Goal: Task Accomplishment & Management: Complete application form

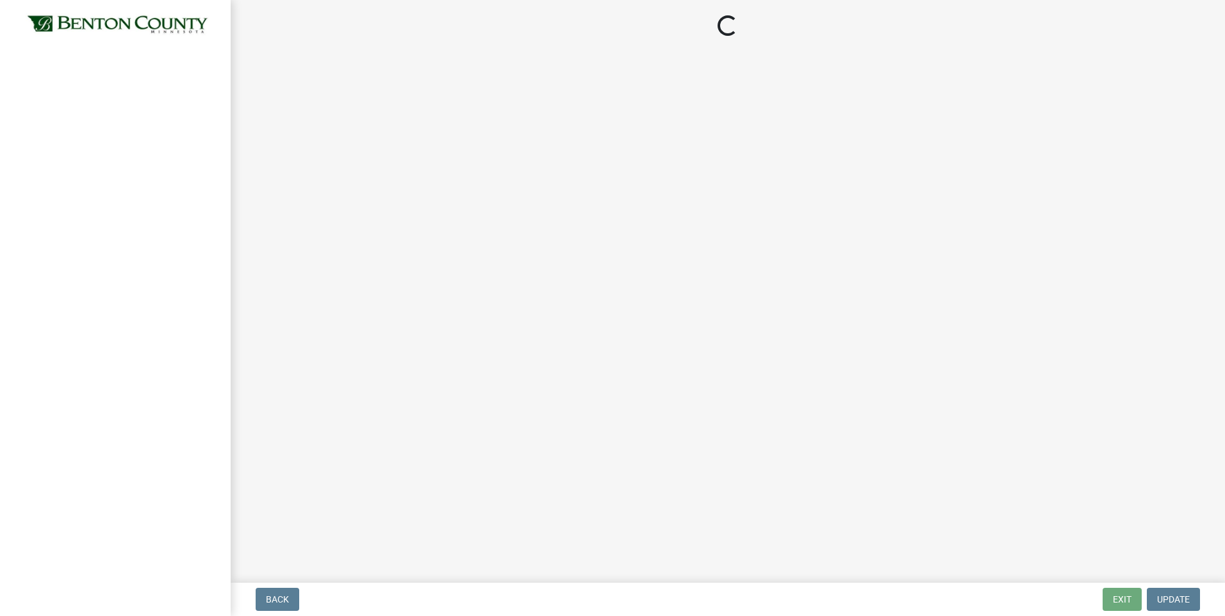
select select "17bfa135-5610-45df-8ce7-87530b7d86d4"
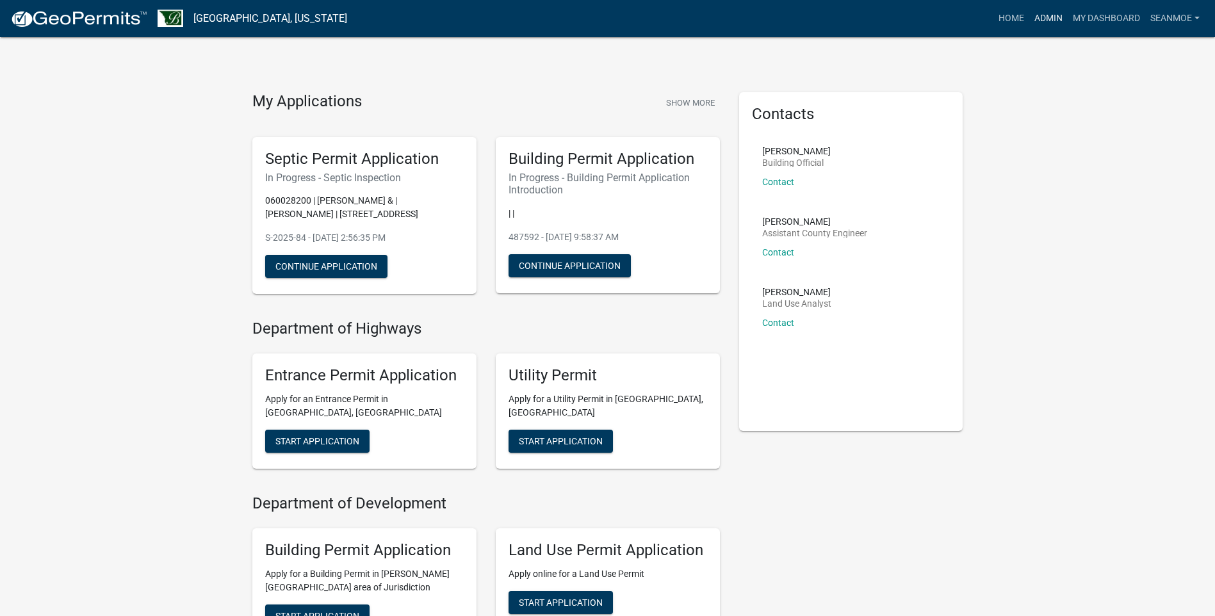
click at [1049, 13] on link "Admin" at bounding box center [1048, 18] width 38 height 24
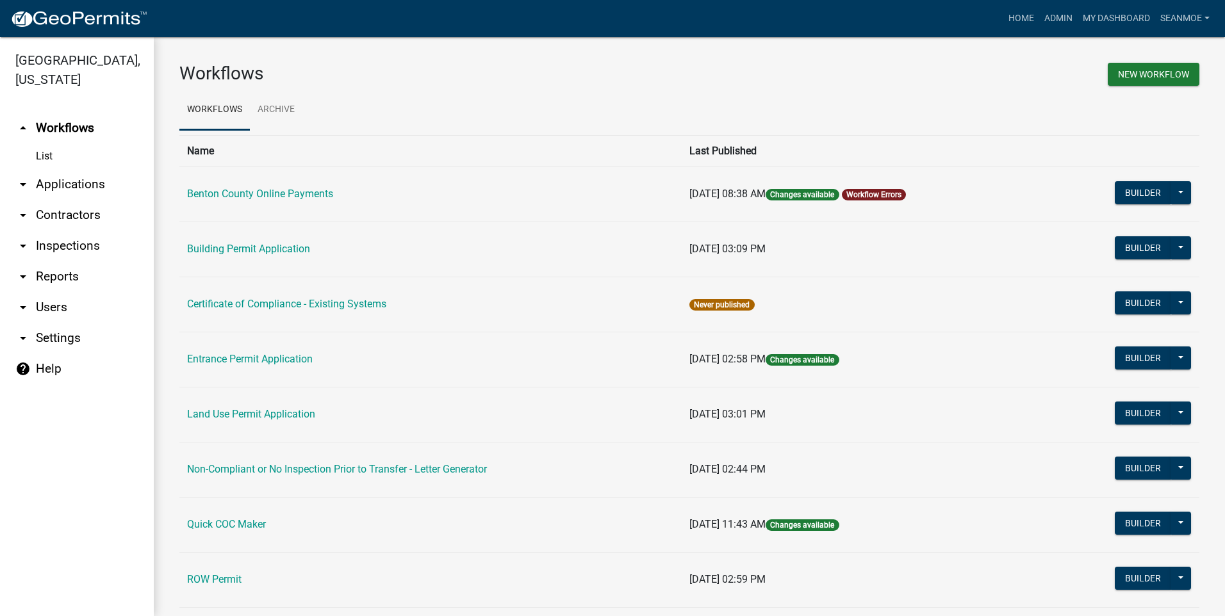
click at [52, 183] on link "arrow_drop_down Applications" at bounding box center [77, 184] width 154 height 31
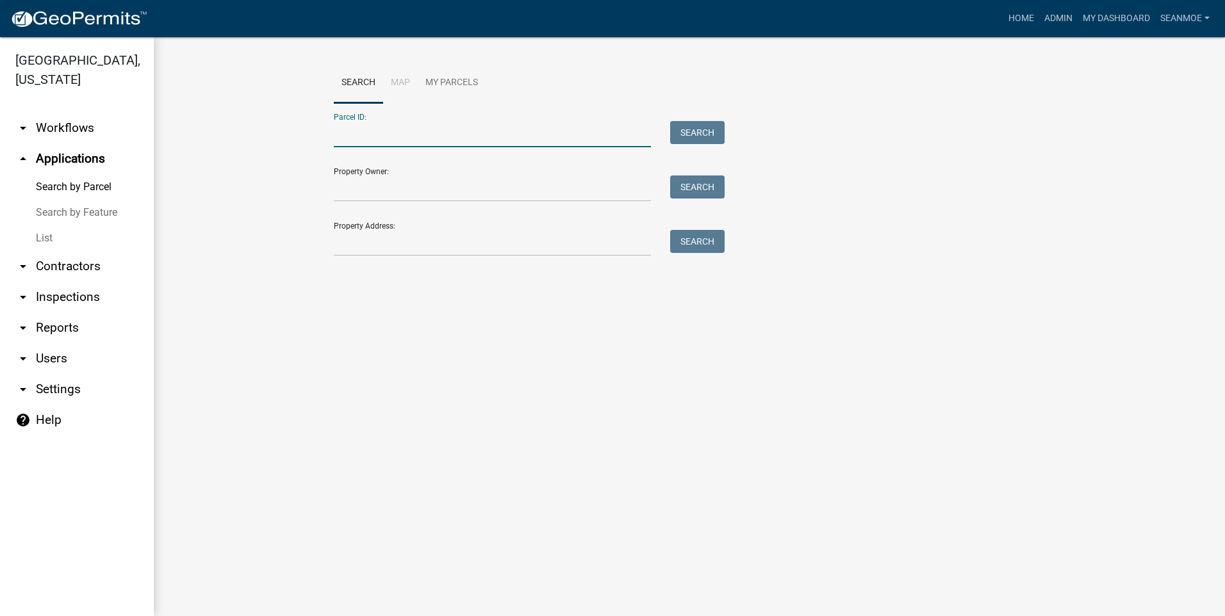
click at [377, 136] on input "Parcel ID:" at bounding box center [492, 134] width 317 height 26
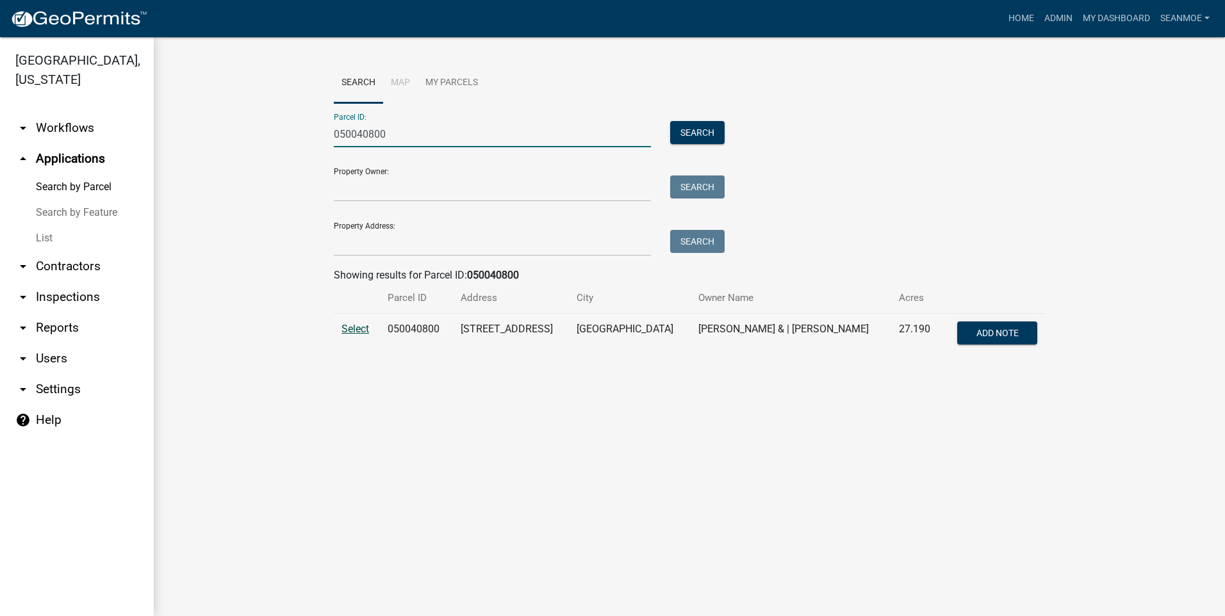
type input "050040800"
click at [352, 327] on span "Select" at bounding box center [355, 329] width 28 height 12
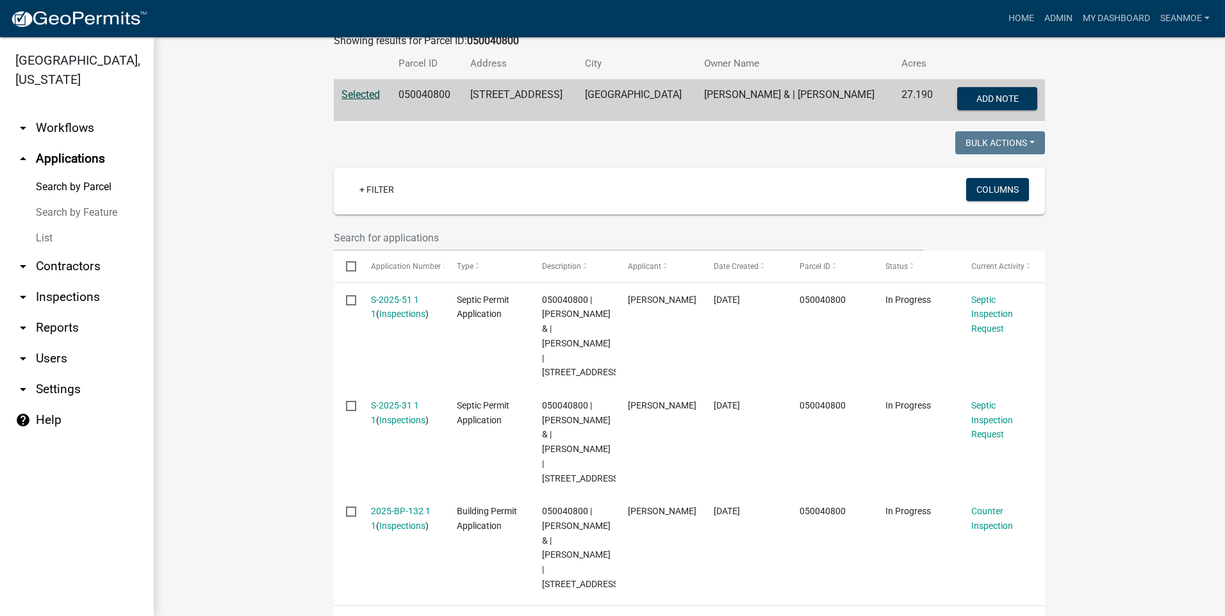
scroll to position [256, 0]
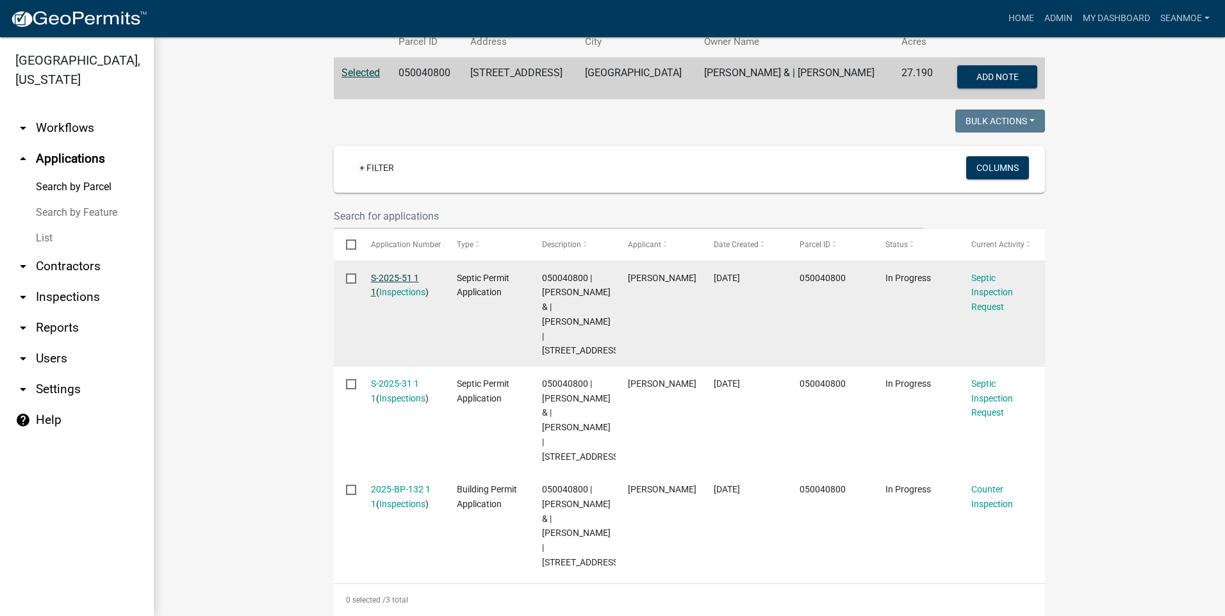
click at [395, 274] on link "S-2025-51 1 1" at bounding box center [395, 285] width 48 height 25
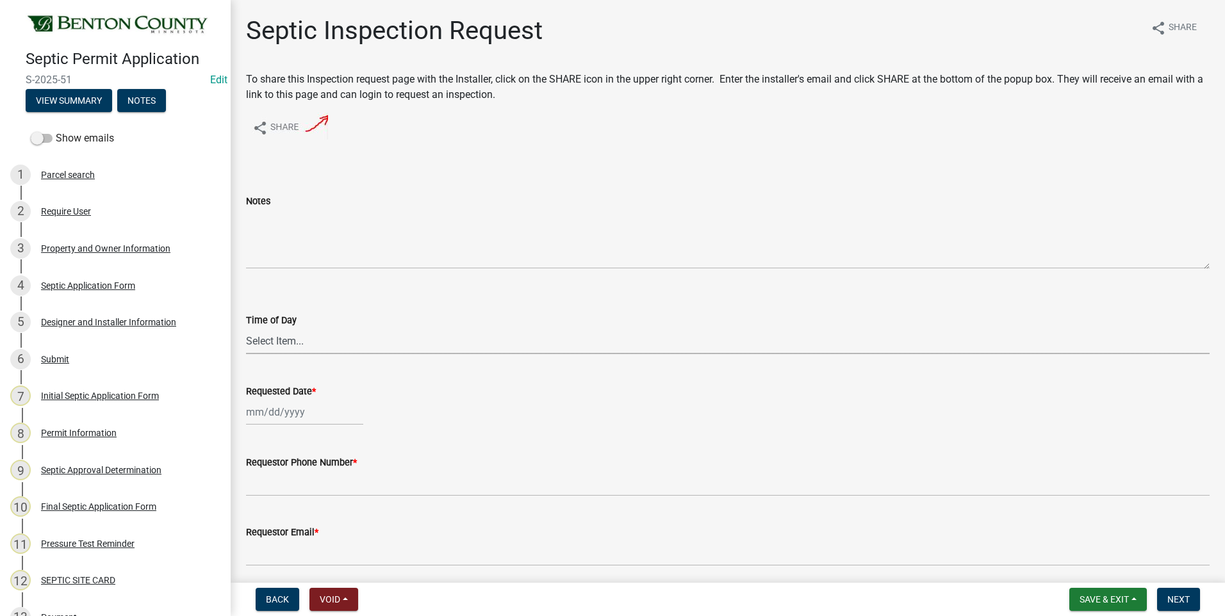
click at [275, 341] on select "Select Item... AM PM" at bounding box center [727, 341] width 963 height 26
click at [246, 328] on select "Select Item... AM PM" at bounding box center [727, 341] width 963 height 26
select select "9e6d2508-0c9a-455d-a980-16dc652cfe84"
click at [280, 412] on div at bounding box center [304, 412] width 117 height 26
select select "10"
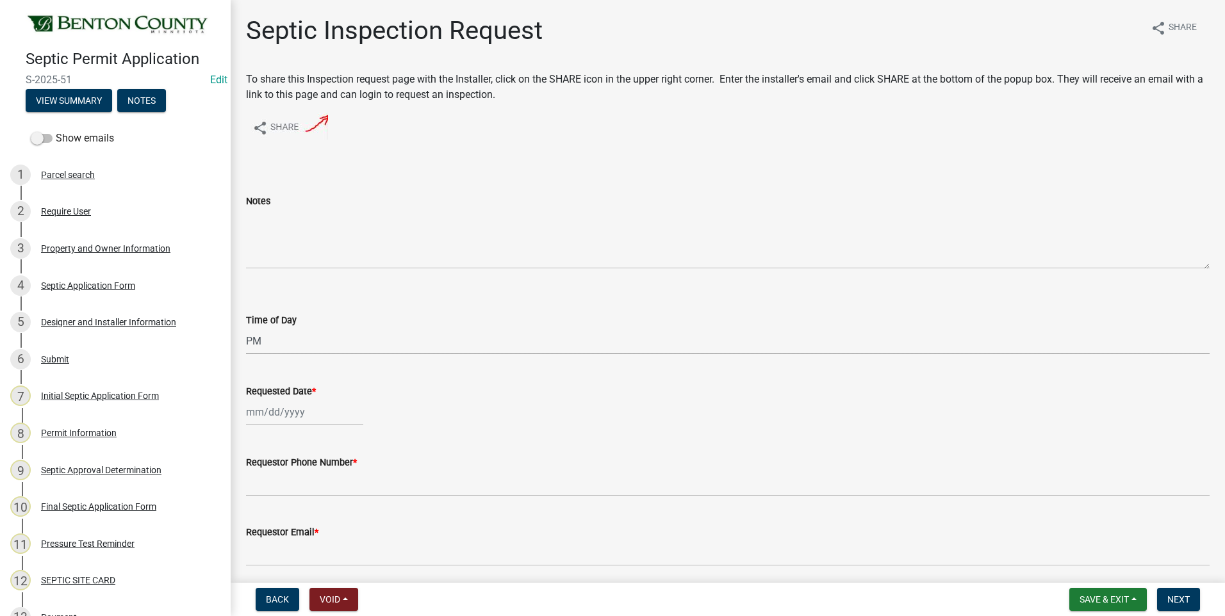
select select "2025"
click at [283, 322] on div "14" at bounding box center [279, 323] width 20 height 20
type input "[DATE]"
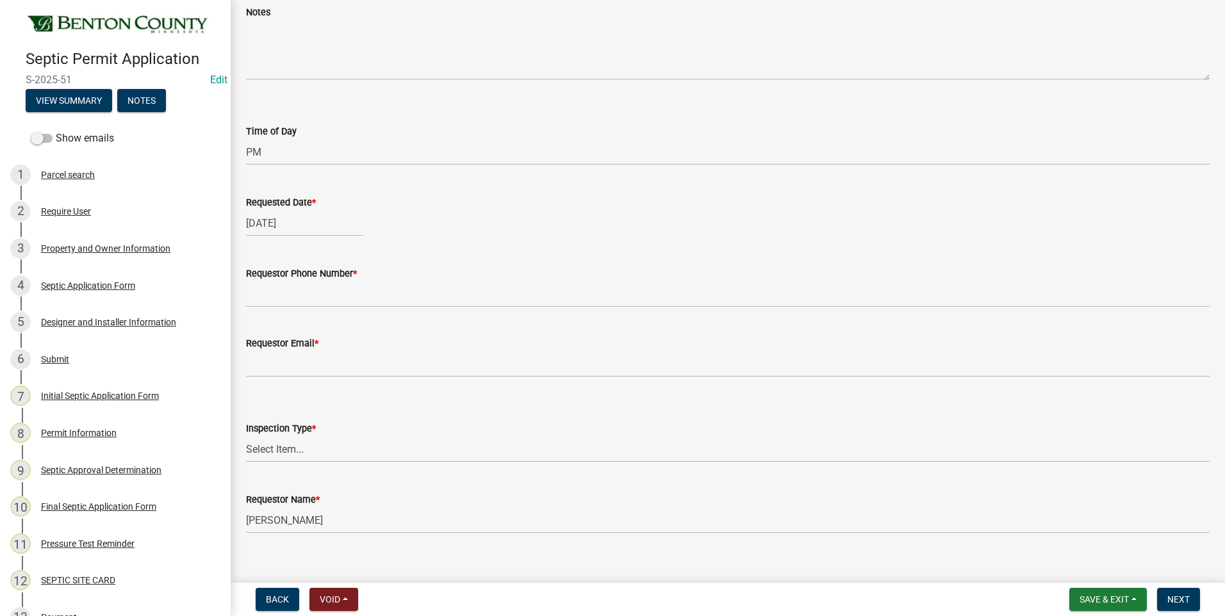
scroll to position [192, 0]
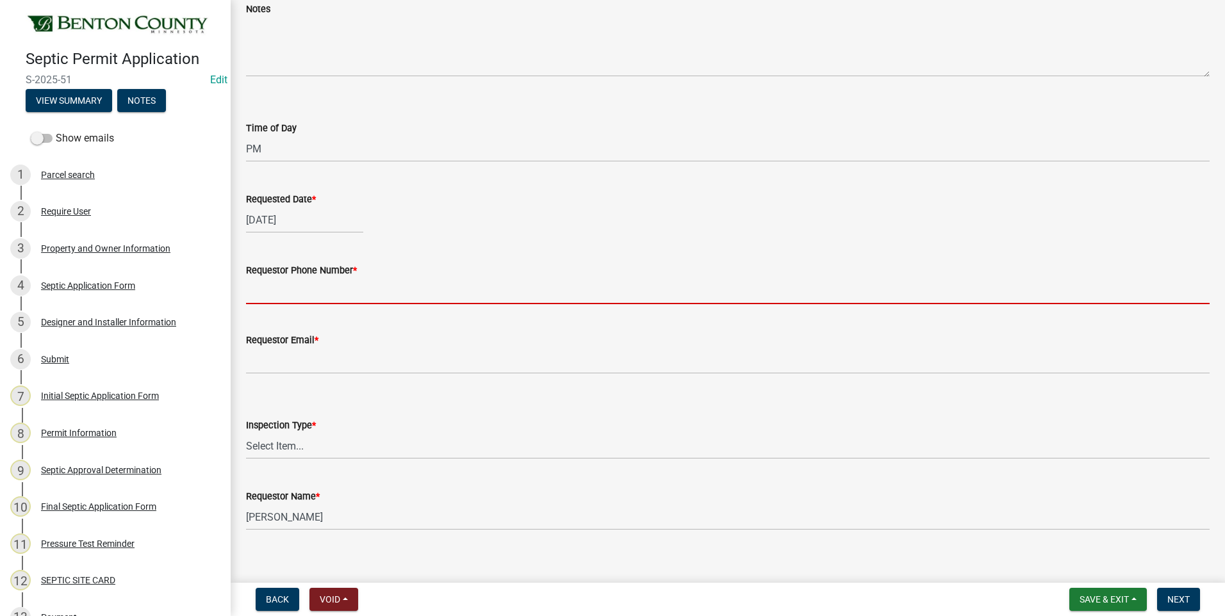
click at [348, 291] on input "Requestor Phone Number *" at bounding box center [727, 291] width 963 height 26
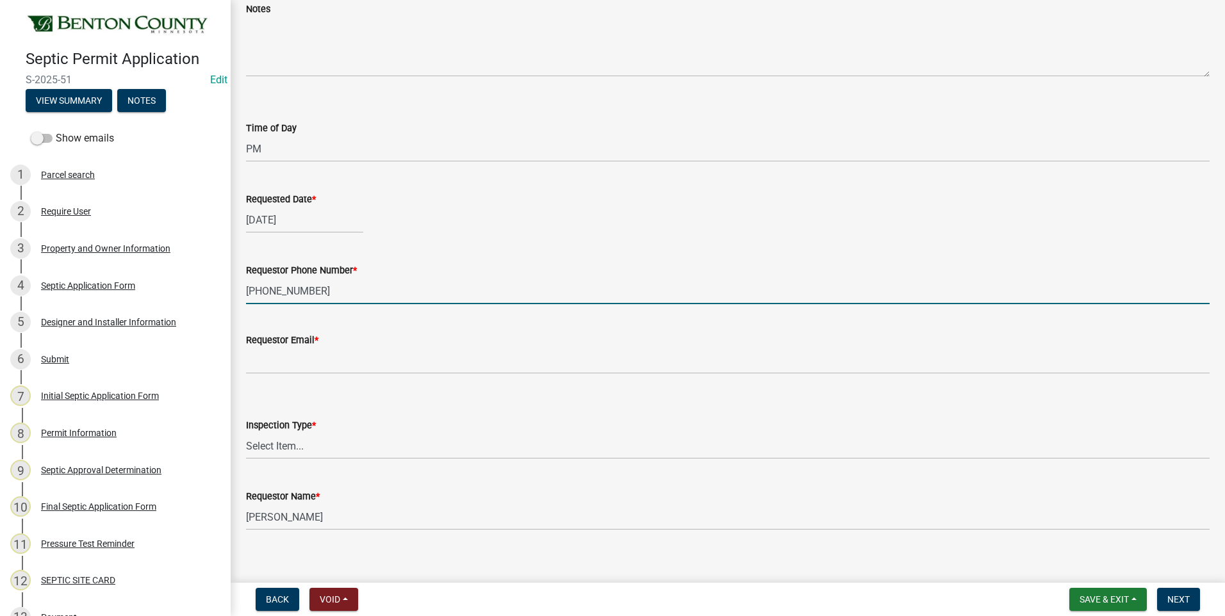
type input "[PHONE_NUMBER]"
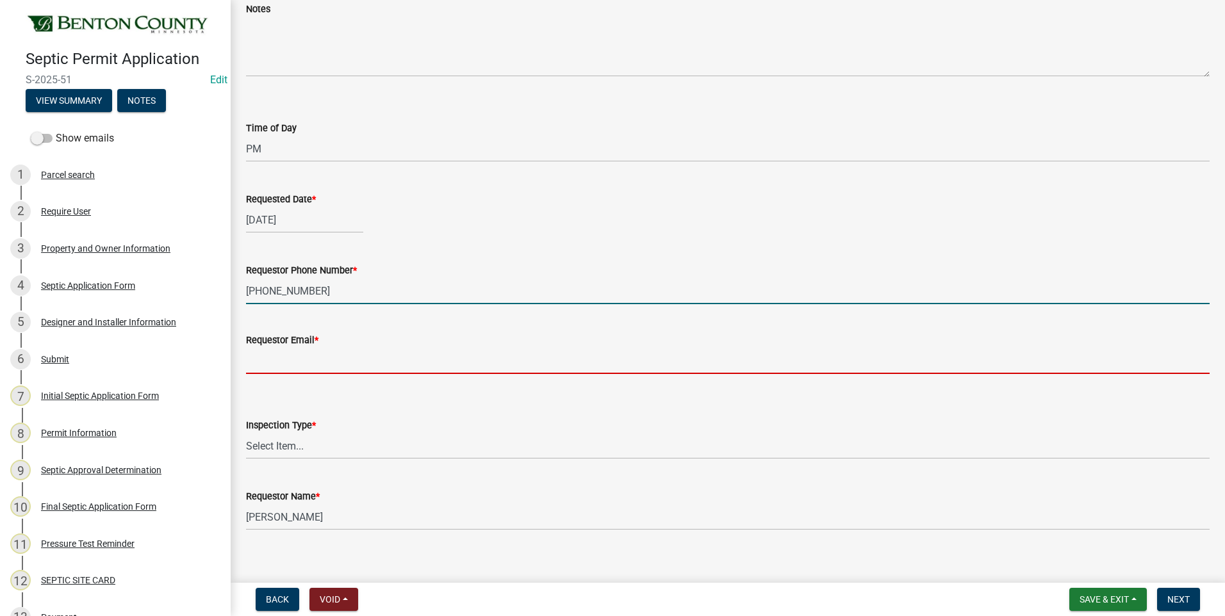
click at [300, 361] on input "Requestor Email *" at bounding box center [727, 361] width 963 height 26
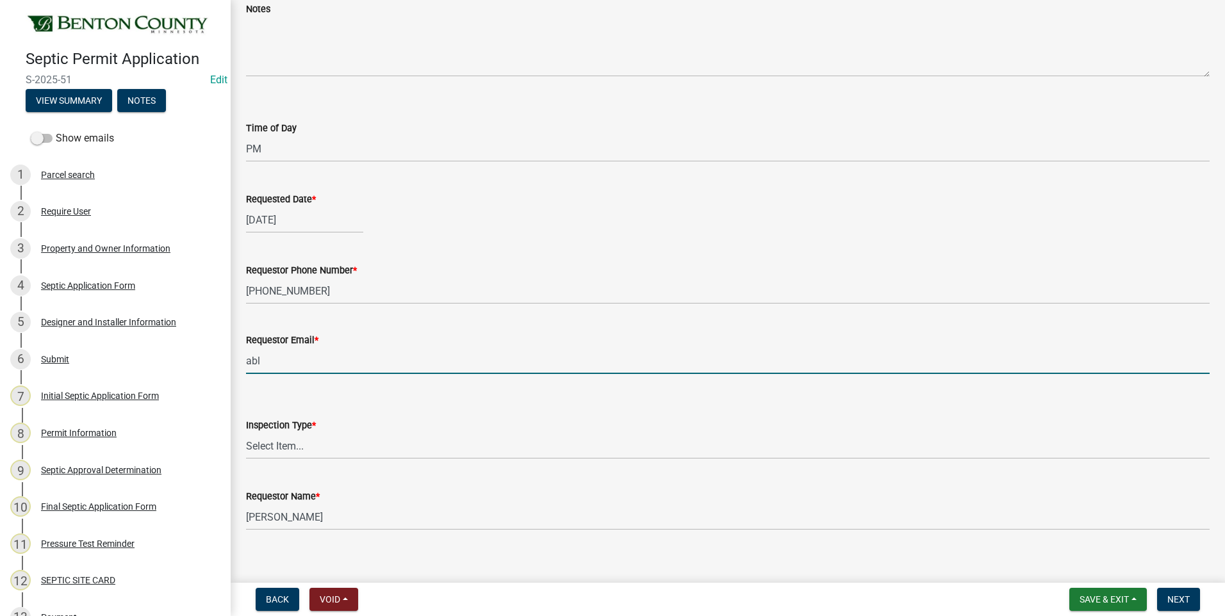
type input "[EMAIL_ADDRESS][DOMAIN_NAME]"
click at [299, 446] on select "Select Item... Septic Inspection" at bounding box center [727, 446] width 963 height 26
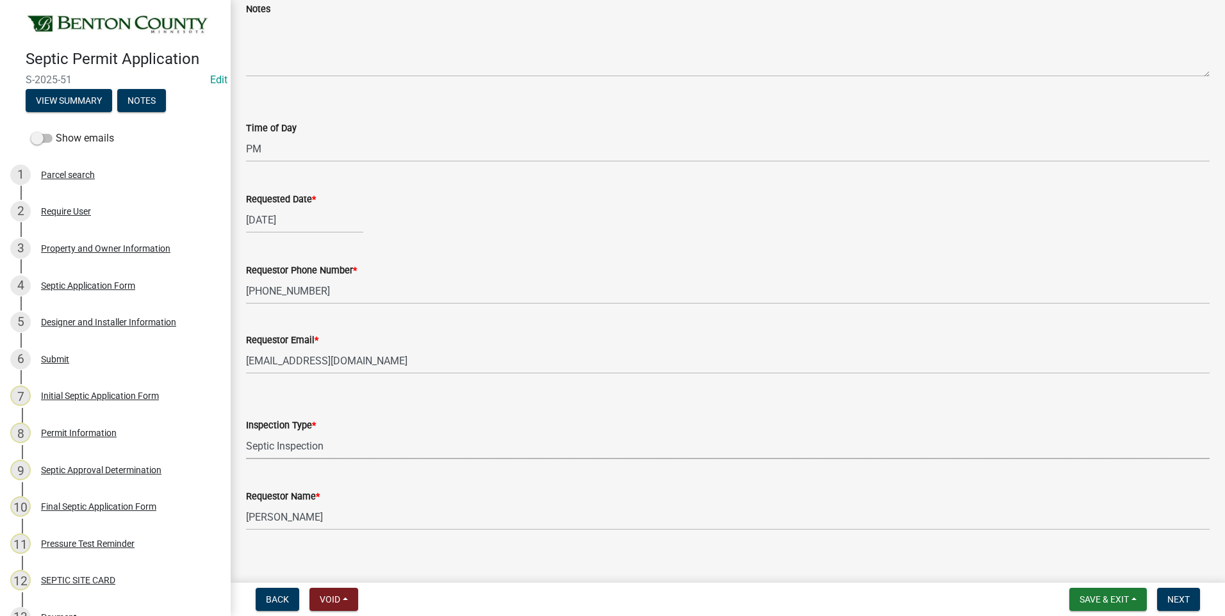
click at [246, 433] on select "Select Item... Septic Inspection" at bounding box center [727, 446] width 963 height 26
select select "2bffa26d-5937-4e49-ae9c-109493db88f9"
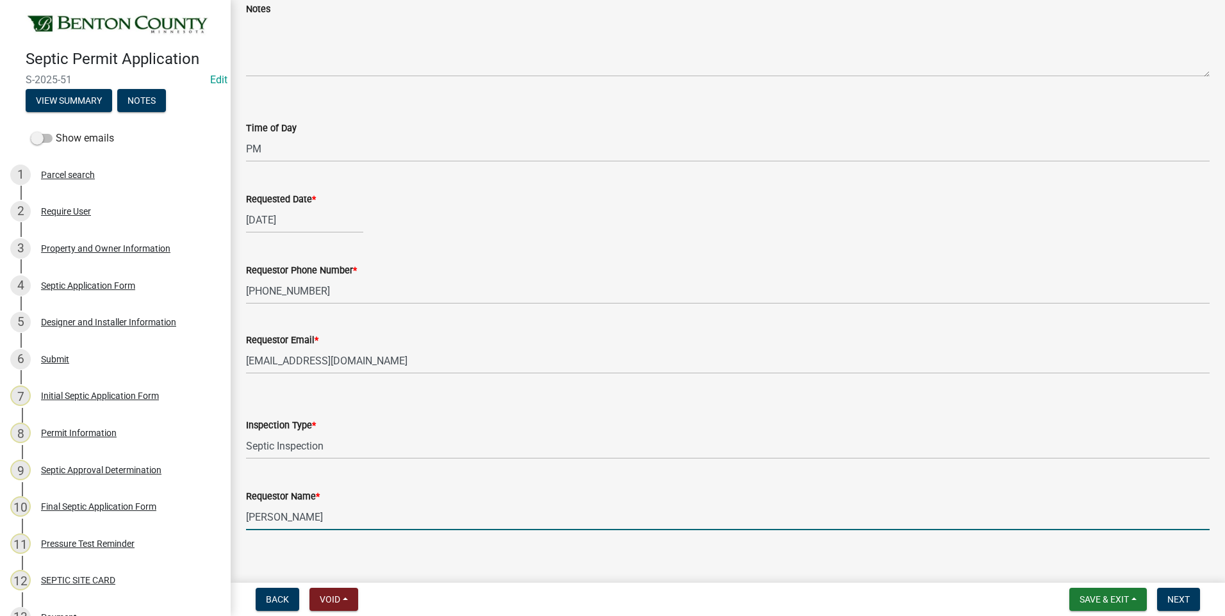
drag, startPoint x: 298, startPoint y: 517, endPoint x: 245, endPoint y: 513, distance: 52.7
click at [245, 513] on div "Requestor Name * [PERSON_NAME]" at bounding box center [727, 501] width 982 height 60
type input "[PERSON_NAME]"
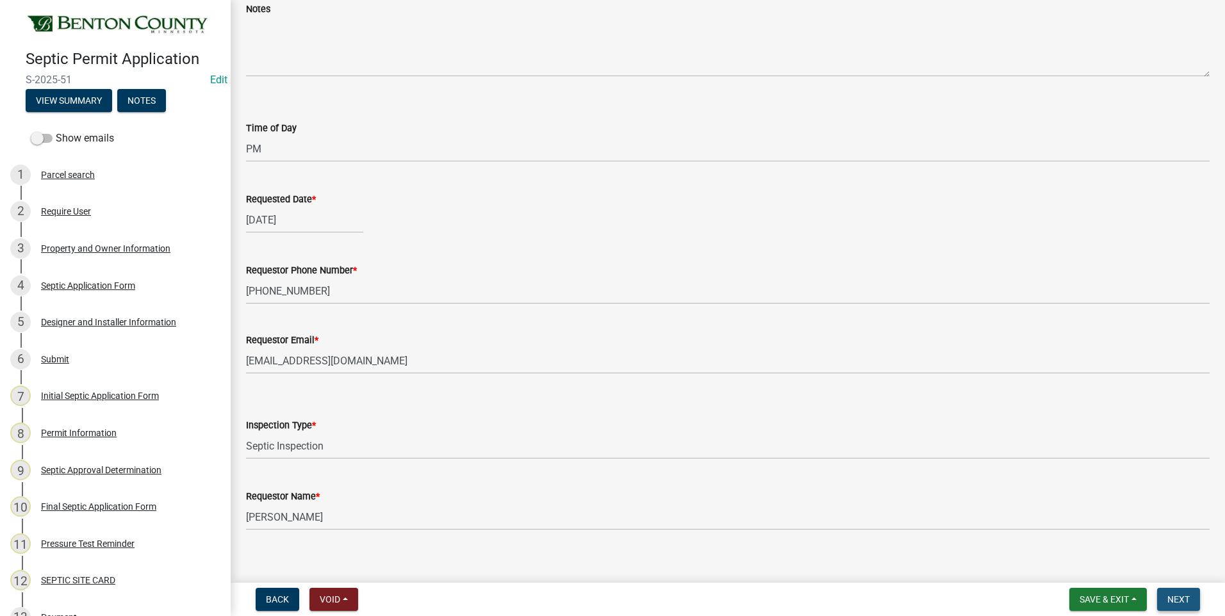
click at [1179, 601] on span "Next" at bounding box center [1178, 599] width 22 height 10
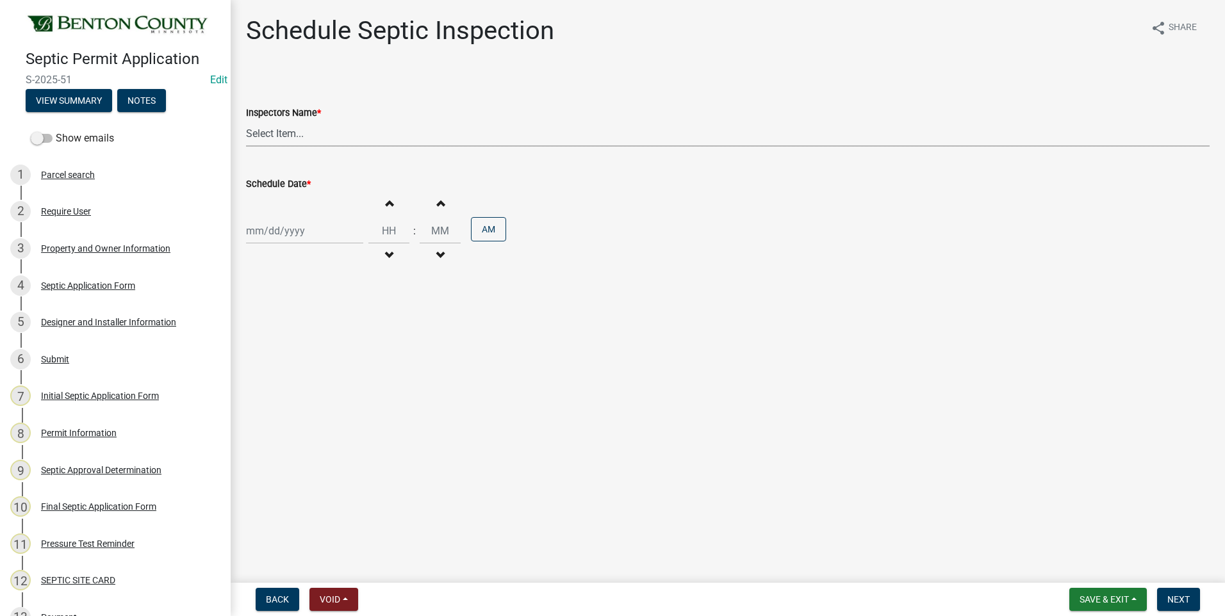
click at [280, 135] on select "Select Item... [PERSON_NAME][EMAIL_ADDRESS][DOMAIN_NAME][PERSON_NAME] ([PERSON_…" at bounding box center [727, 133] width 963 height 26
select select "7cabb9c8-04c6-487b-baf0-b74dd8e48fb6"
click at [246, 120] on select "Select Item... [PERSON_NAME][EMAIL_ADDRESS][DOMAIN_NAME][PERSON_NAME] ([PERSON_…" at bounding box center [727, 133] width 963 height 26
click at [318, 232] on div at bounding box center [304, 231] width 117 height 26
select select "10"
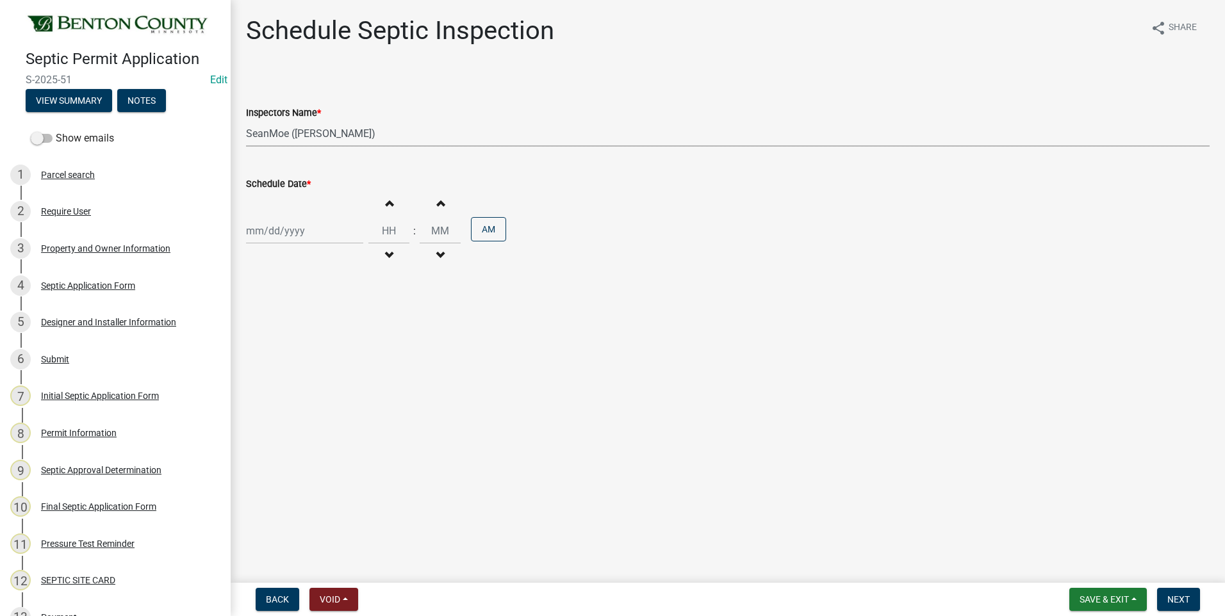
select select "2025"
click at [280, 336] on div "14" at bounding box center [279, 340] width 20 height 20
type input "[DATE]"
click at [386, 254] on span "button" at bounding box center [389, 255] width 6 height 10
type input "11"
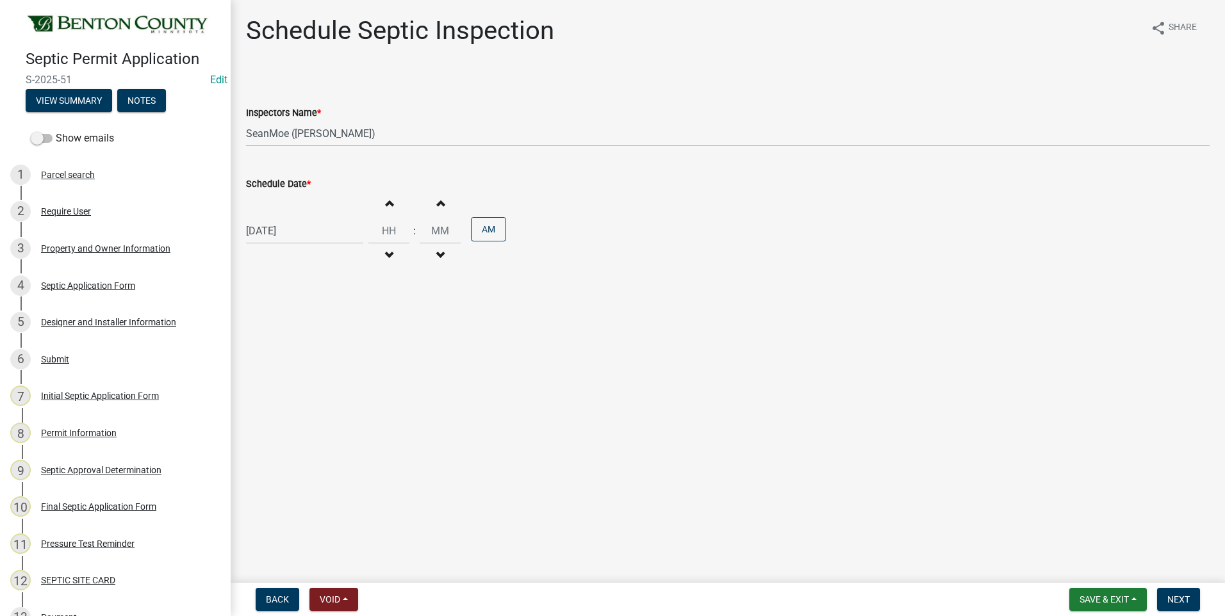
type input "00"
click at [386, 202] on span "button" at bounding box center [389, 203] width 6 height 10
type input "01"
click at [484, 229] on button "AM" at bounding box center [488, 229] width 35 height 24
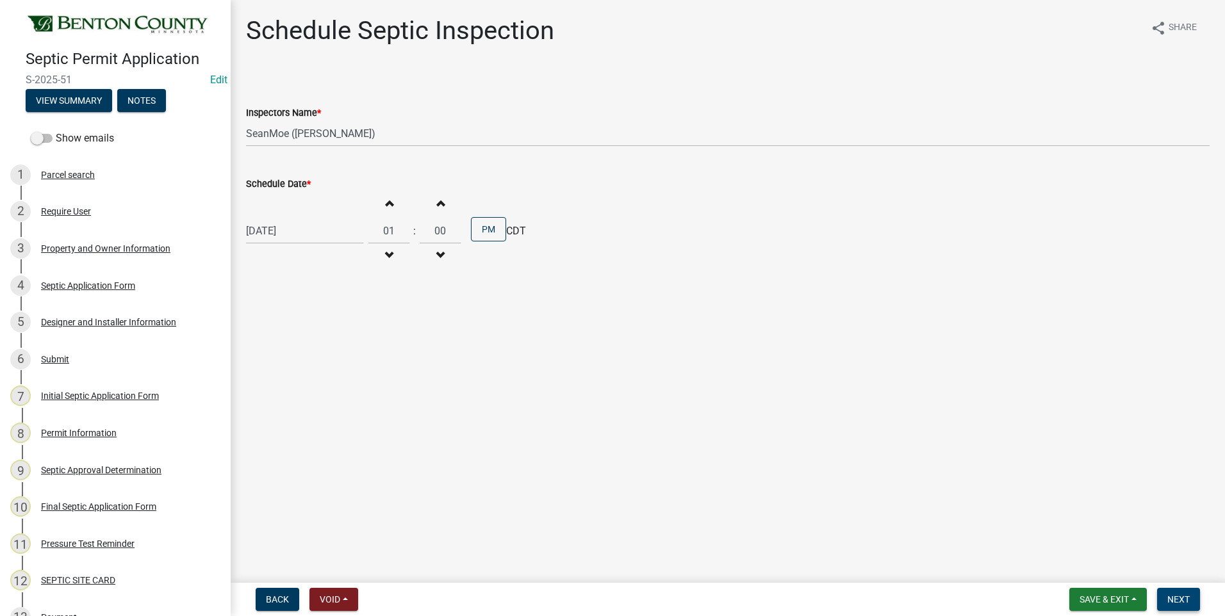
click at [1183, 596] on span "Next" at bounding box center [1178, 599] width 22 height 10
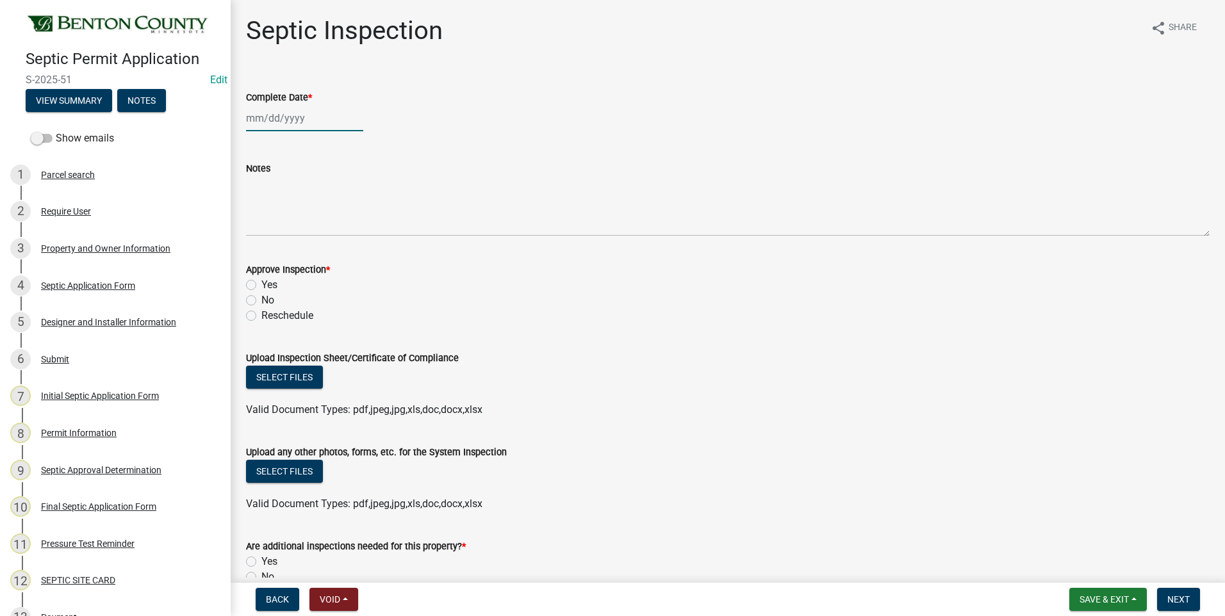
click at [285, 117] on div at bounding box center [304, 118] width 117 height 26
select select "10"
select select "2025"
click at [279, 229] on div "14" at bounding box center [279, 227] width 20 height 20
type input "[DATE]"
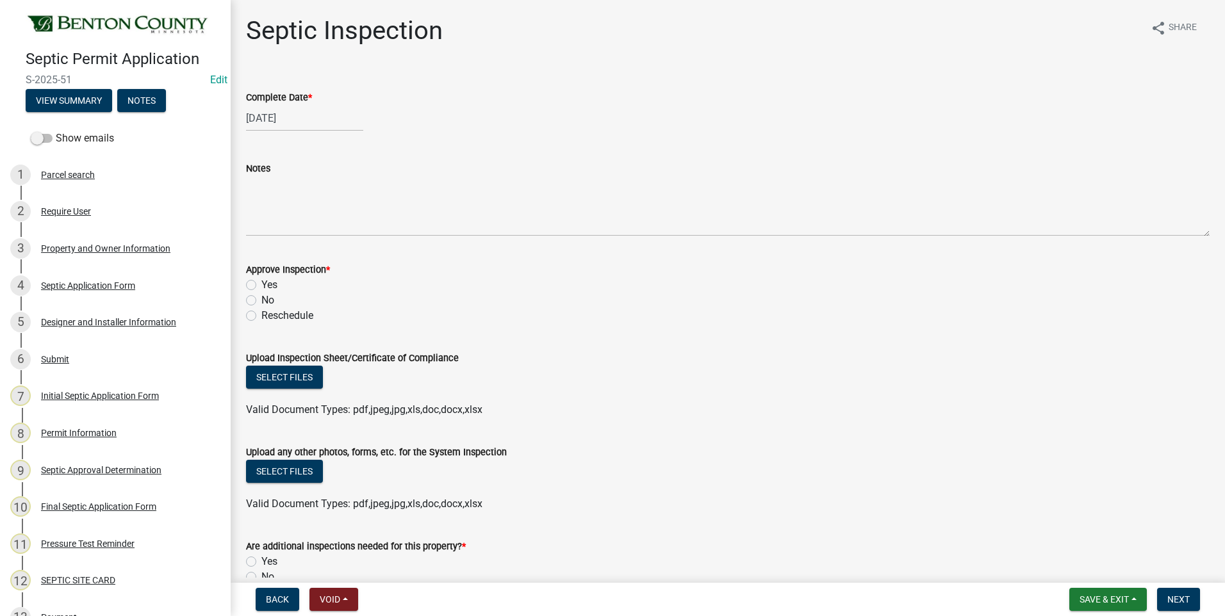
click at [261, 286] on label "Yes" at bounding box center [269, 284] width 16 height 15
click at [261, 286] on input "Yes" at bounding box center [265, 281] width 8 height 8
radio input "true"
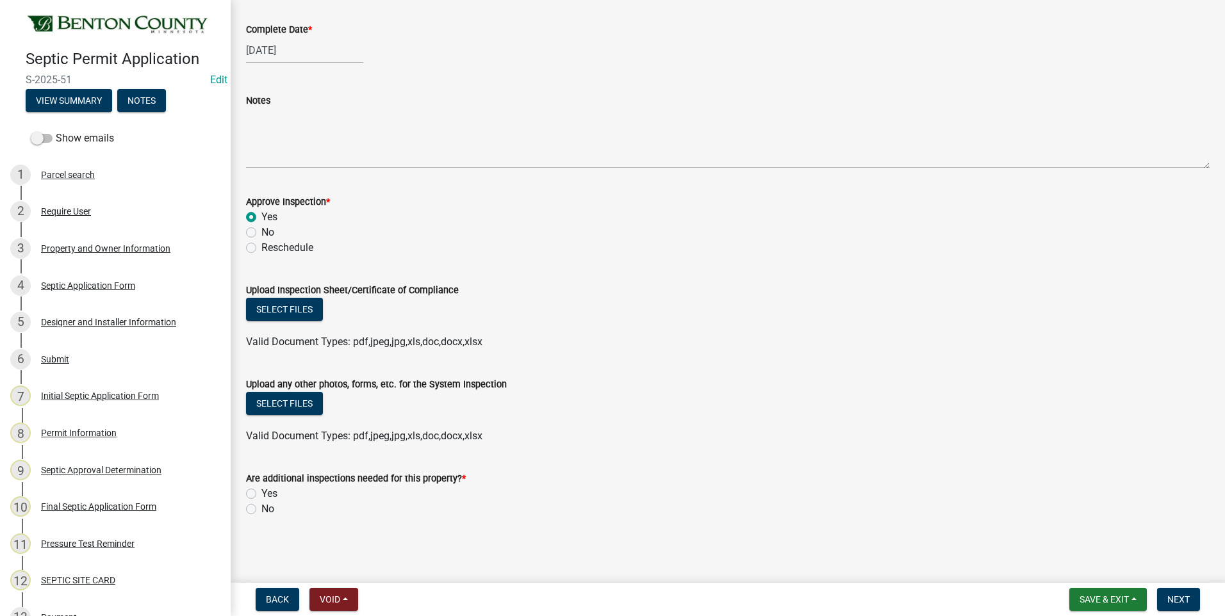
scroll to position [69, 0]
click at [273, 403] on button "Select files" at bounding box center [284, 402] width 77 height 23
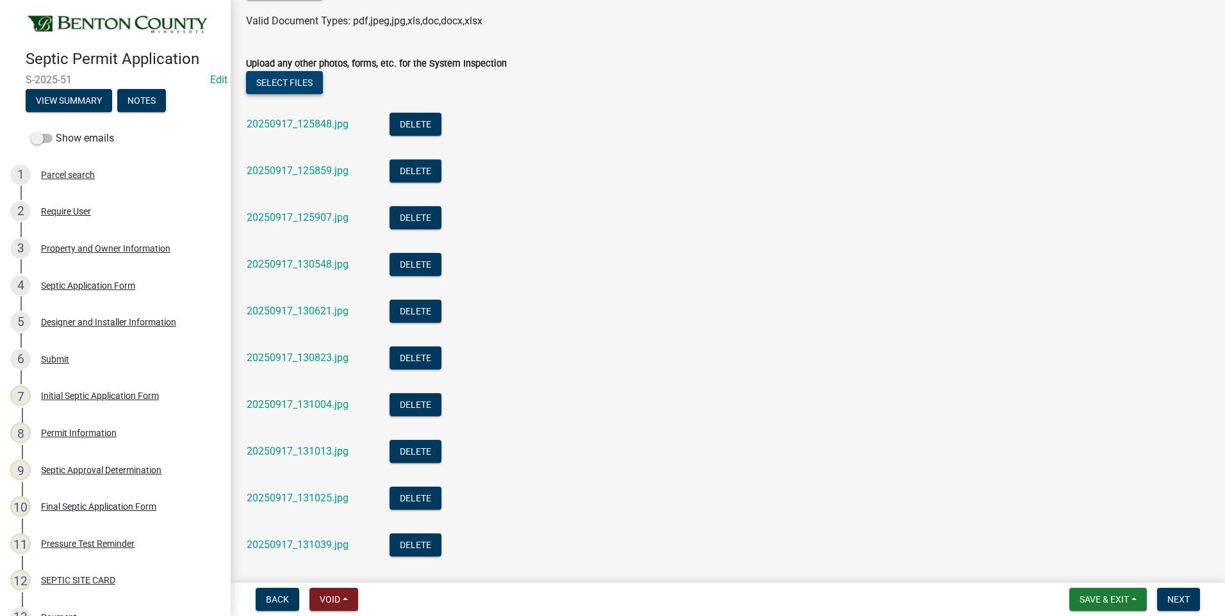
scroll to position [817, 0]
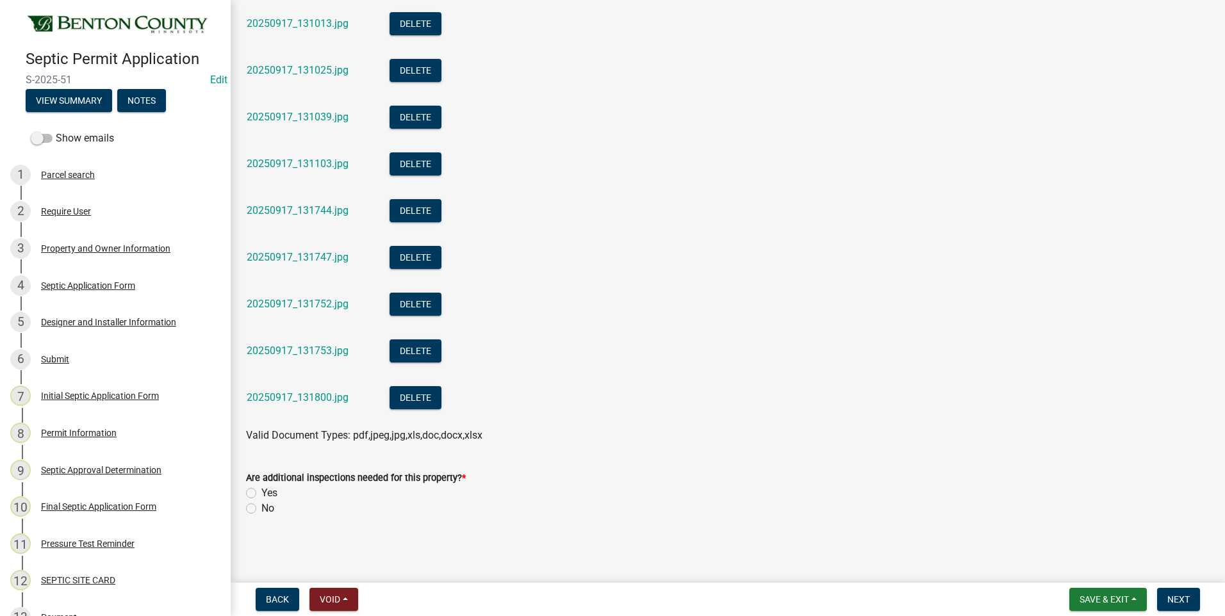
click at [261, 510] on label "No" at bounding box center [267, 508] width 13 height 15
click at [261, 509] on input "No" at bounding box center [265, 505] width 8 height 8
radio input "true"
click at [1185, 599] on span "Next" at bounding box center [1178, 599] width 22 height 10
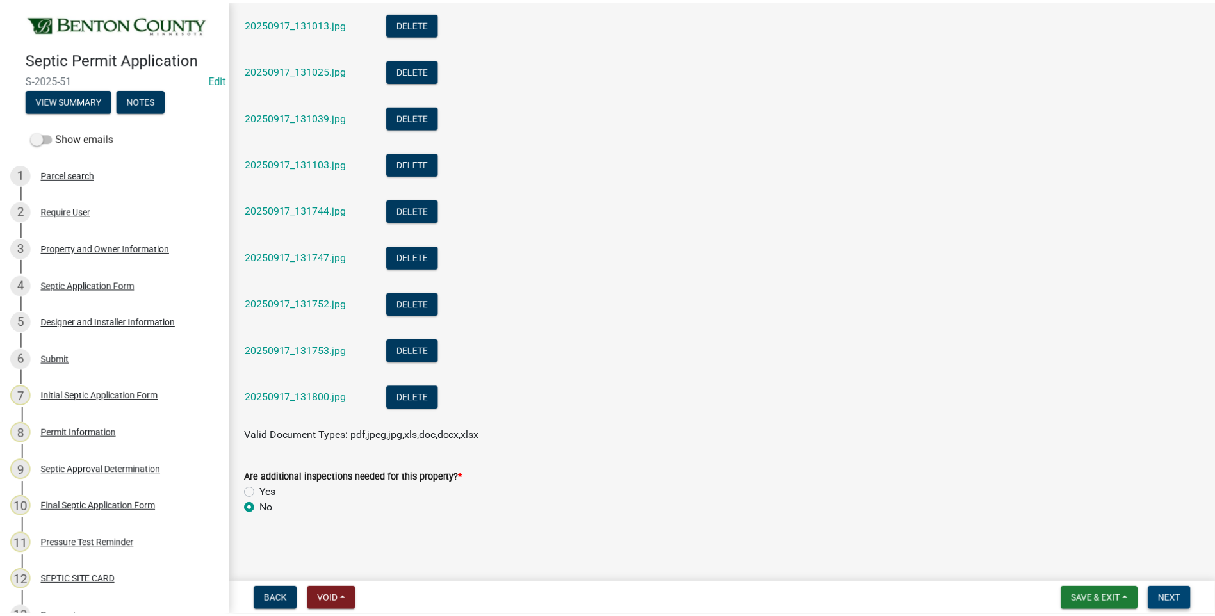
scroll to position [0, 0]
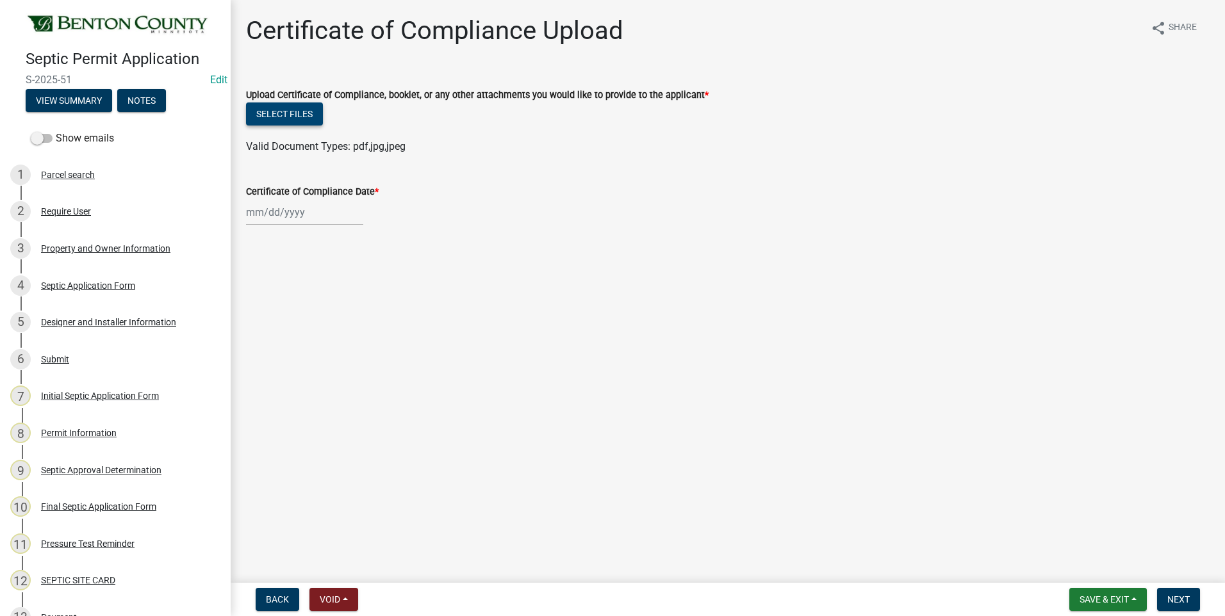
click at [292, 112] on button "Select files" at bounding box center [284, 113] width 77 height 23
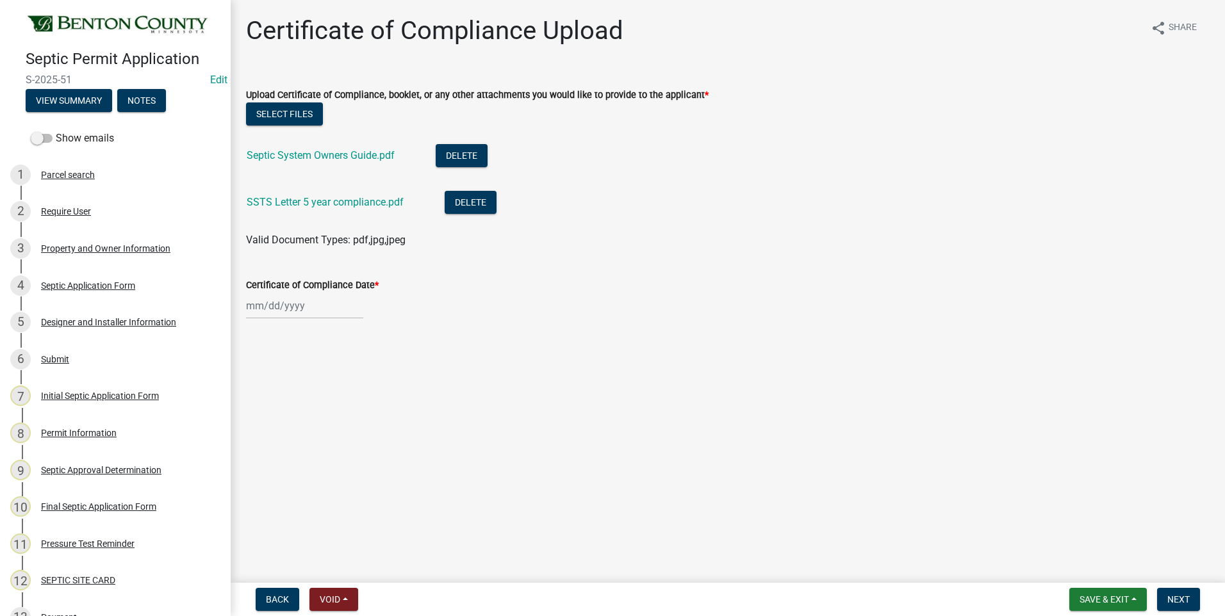
click at [282, 307] on div at bounding box center [304, 306] width 117 height 26
select select "10"
select select "2025"
click at [279, 416] on div "14" at bounding box center [279, 415] width 20 height 20
type input "[DATE]"
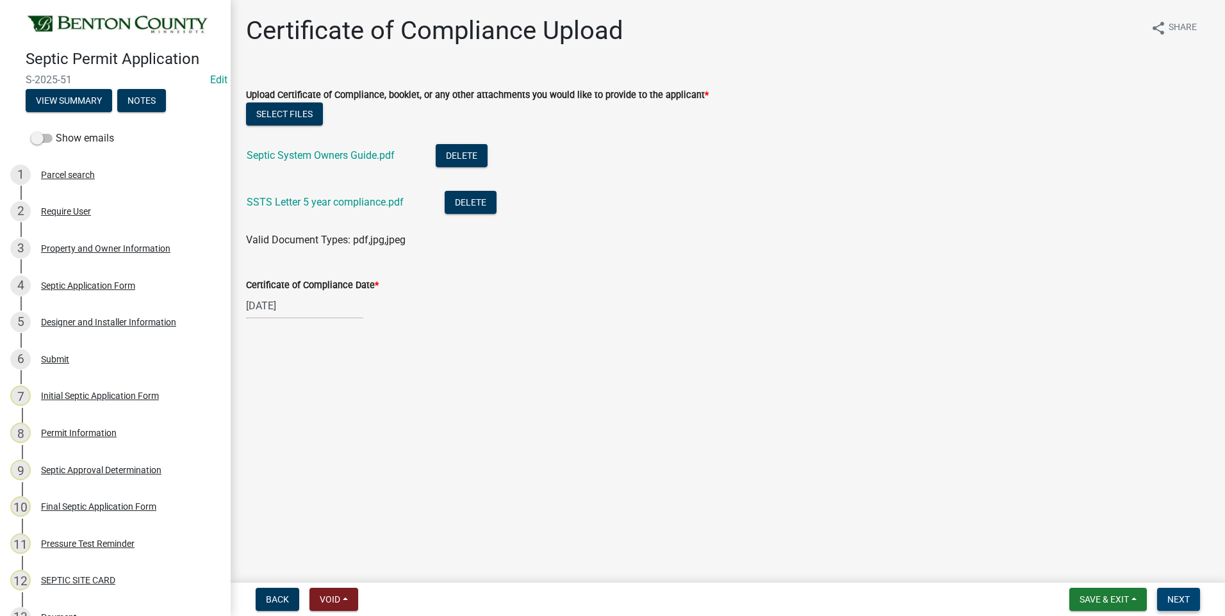
click at [1180, 599] on span "Next" at bounding box center [1178, 599] width 22 height 10
